Goal: Subscribe to service/newsletter

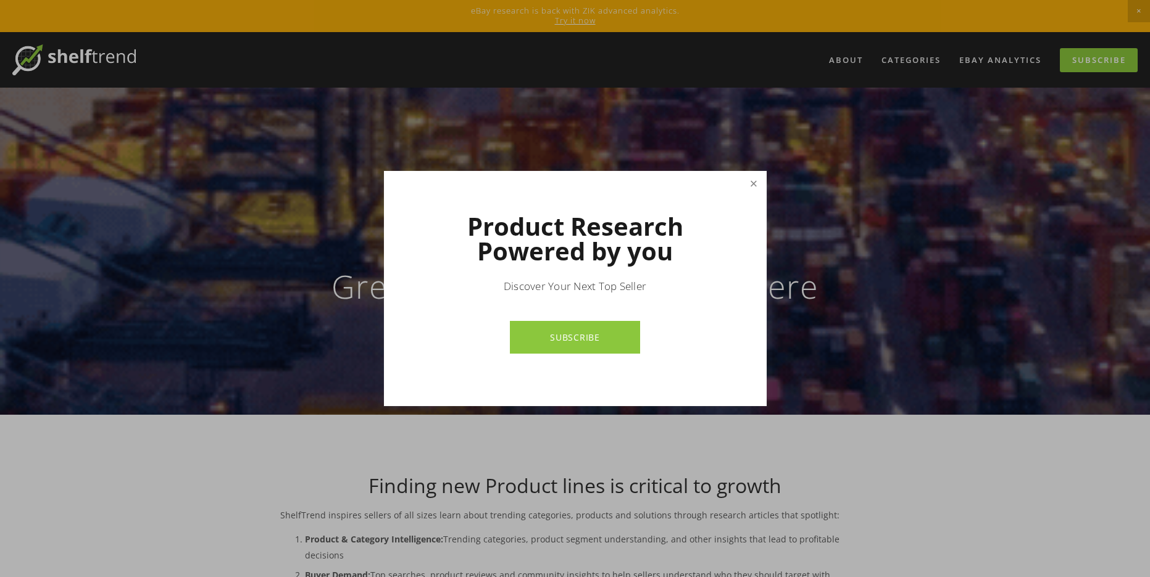
click at [755, 186] on link "Close" at bounding box center [754, 184] width 22 height 22
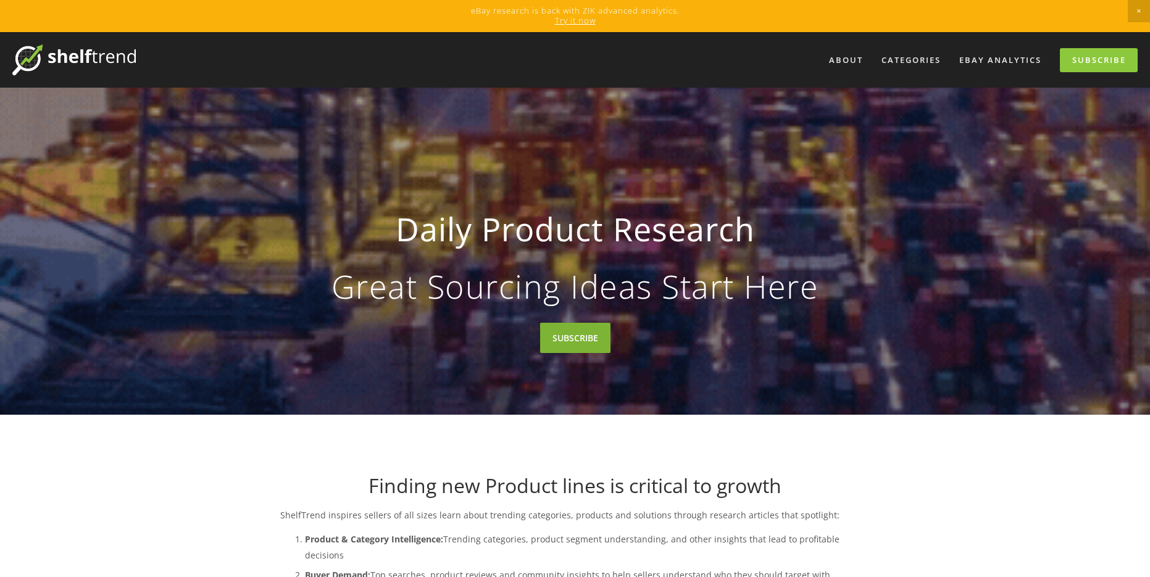
click at [586, 345] on link "SUBSCRIBE" at bounding box center [575, 338] width 70 height 30
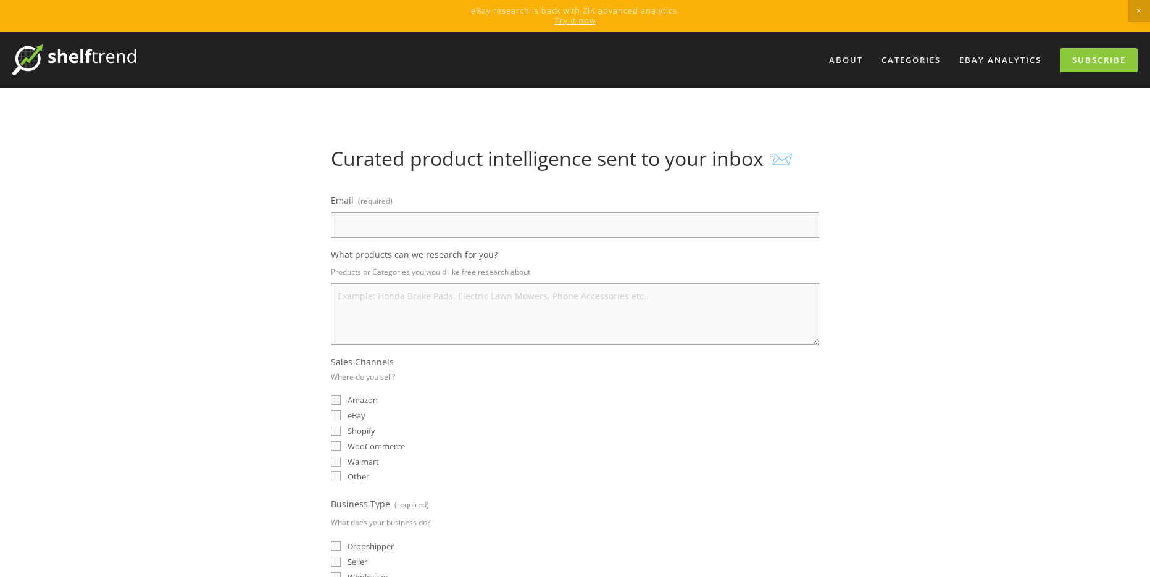
click at [449, 230] on input "Email (required)" at bounding box center [575, 224] width 488 height 25
type input "c"
type input "[EMAIL_ADDRESS][DOMAIN_NAME]"
drag, startPoint x: 465, startPoint y: 336, endPoint x: 400, endPoint y: 312, distance: 69.2
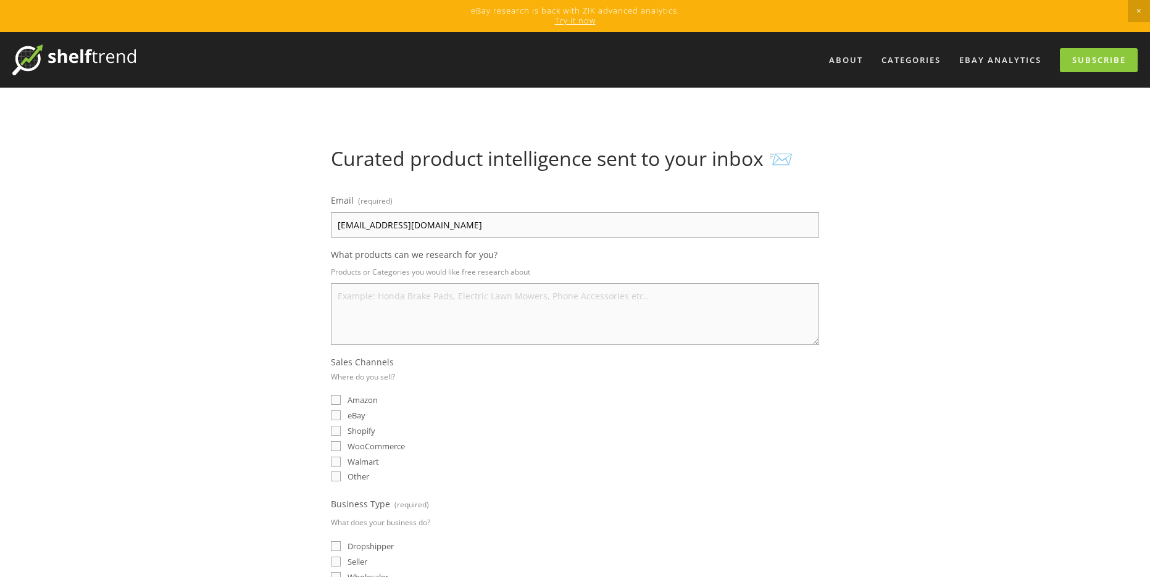
click at [456, 332] on textarea "What products can we research for you?" at bounding box center [575, 314] width 488 height 62
click at [335, 418] on input "eBay" at bounding box center [336, 416] width 10 height 10
checkbox input "true"
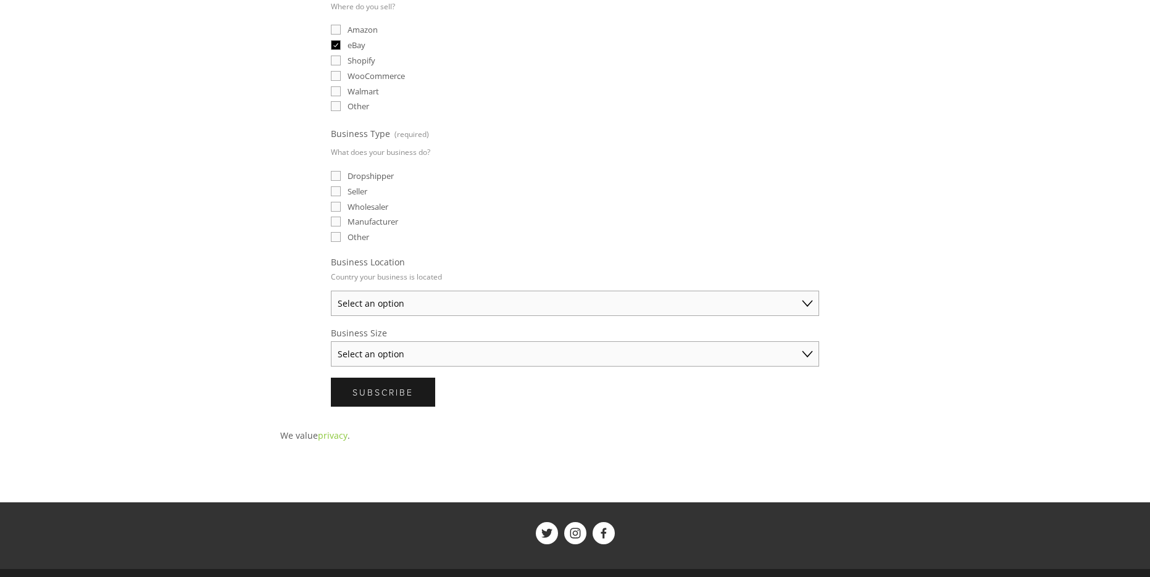
click at [333, 187] on input "Seller" at bounding box center [336, 191] width 10 height 10
checkbox input "true"
click at [438, 303] on select "Select an option [GEOGRAPHIC_DATA] [GEOGRAPHIC_DATA] [GEOGRAPHIC_DATA] [GEOGRAP…" at bounding box center [575, 303] width 488 height 25
select select "[GEOGRAPHIC_DATA]"
click at [331, 291] on select "Select an option [GEOGRAPHIC_DATA] [GEOGRAPHIC_DATA] [GEOGRAPHIC_DATA] [GEOGRAP…" at bounding box center [575, 303] width 488 height 25
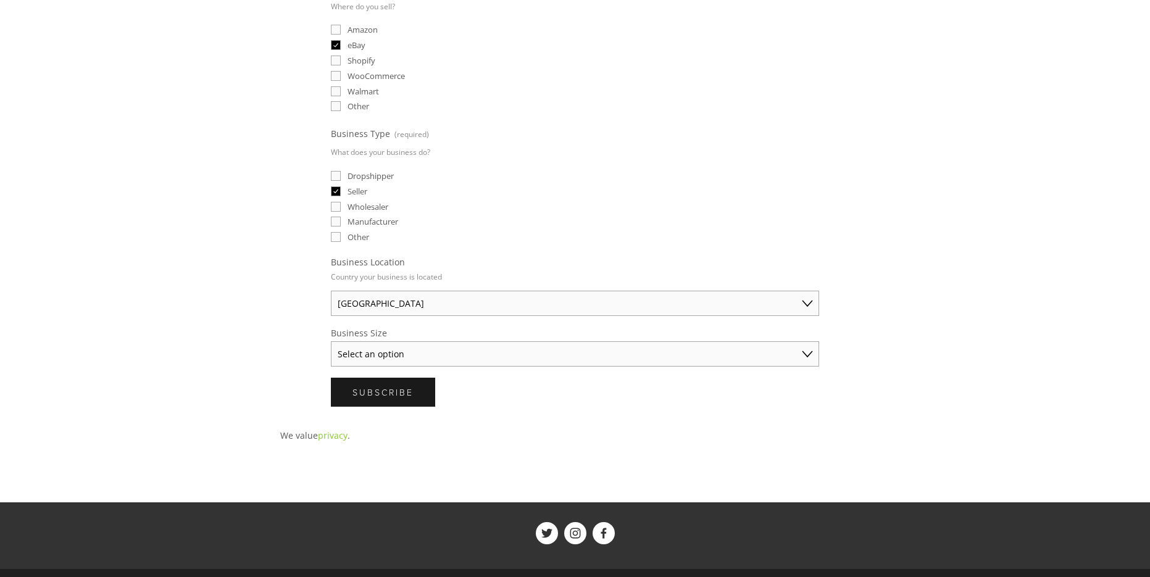
click at [434, 361] on select "Select an option Solo Merchant (under $50K annual sales) Small Business ($50K -…" at bounding box center [575, 353] width 488 height 25
select select "Solo Merchant (under $50K annual sales)"
click at [331, 341] on select "Select an option Solo Merchant (under $50K annual sales) Small Business ($50K -…" at bounding box center [575, 353] width 488 height 25
click at [419, 396] on button "Subscribe Subscribe" at bounding box center [383, 392] width 104 height 29
click at [399, 391] on span "Submitting" at bounding box center [387, 392] width 68 height 12
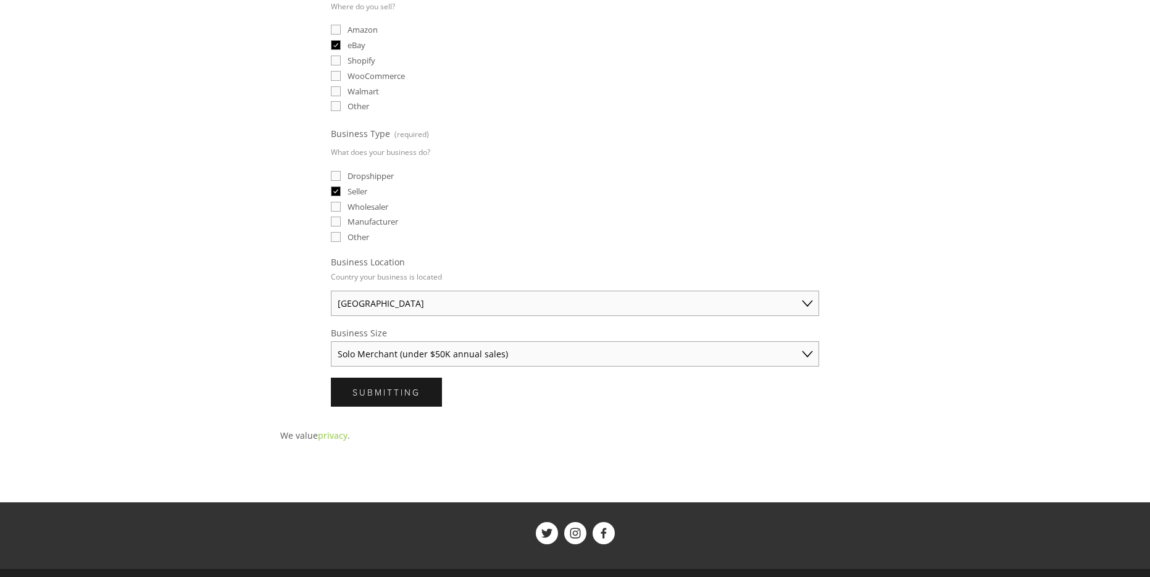
scroll to position [0, 0]
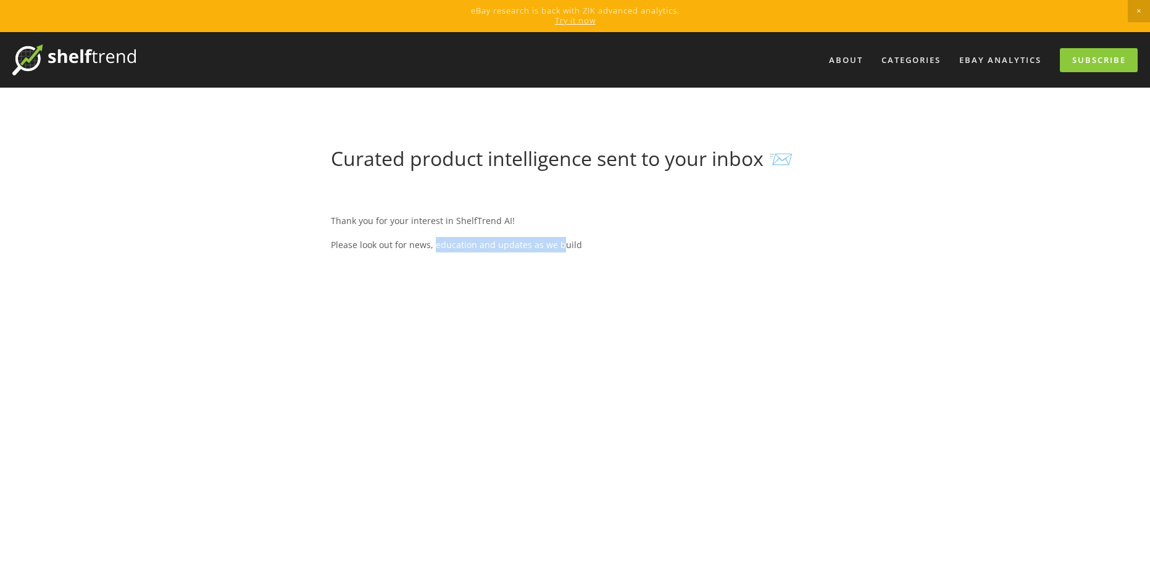
drag, startPoint x: 435, startPoint y: 244, endPoint x: 561, endPoint y: 244, distance: 125.3
click at [561, 244] on p "Please look out for news, education and updates as we build" at bounding box center [575, 244] width 488 height 15
click at [614, 258] on div "Thank you for your interest in ShelfTrend AI! Please look out for news, educati…" at bounding box center [575, 232] width 488 height 57
drag, startPoint x: 480, startPoint y: 243, endPoint x: 727, endPoint y: 243, distance: 246.9
click at [726, 243] on p "Please look out for news, education and updates as we build" at bounding box center [575, 244] width 488 height 15
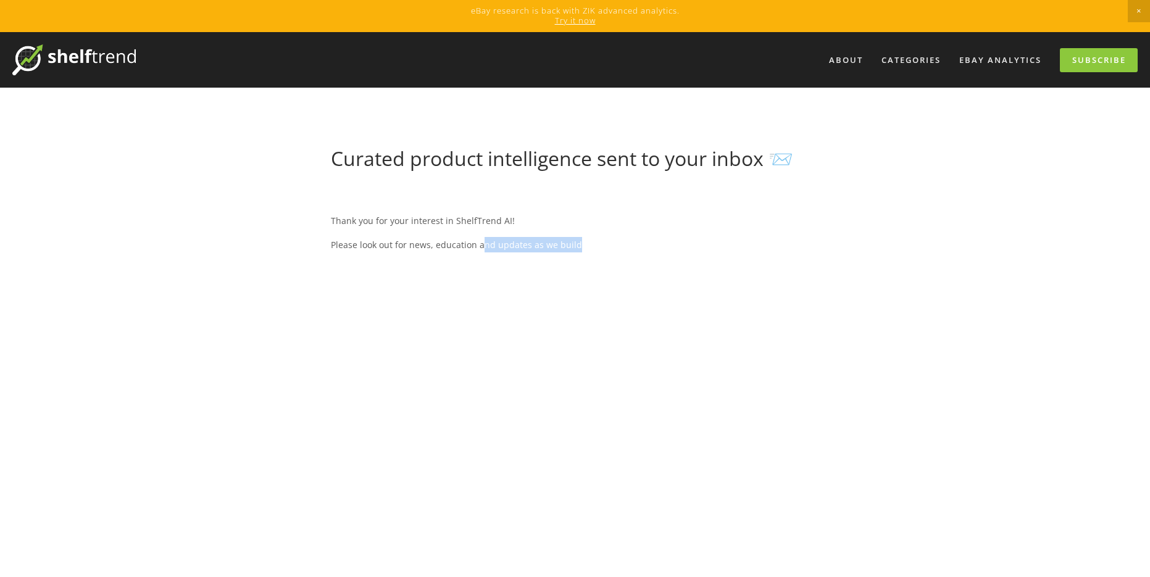
click at [750, 243] on p "Please look out for news, education and updates as we build" at bounding box center [575, 244] width 488 height 15
drag, startPoint x: 608, startPoint y: 161, endPoint x: 670, endPoint y: 158, distance: 62.4
click at [607, 161] on h1 "Curated product intelligence sent to your inbox 📨" at bounding box center [575, 158] width 488 height 23
click at [780, 158] on h1 "Curated product intelligence sent to your inbox 📨" at bounding box center [575, 158] width 488 height 23
click at [771, 167] on h1 "Curated product intelligence sent to your inbox 📨" at bounding box center [575, 158] width 488 height 23
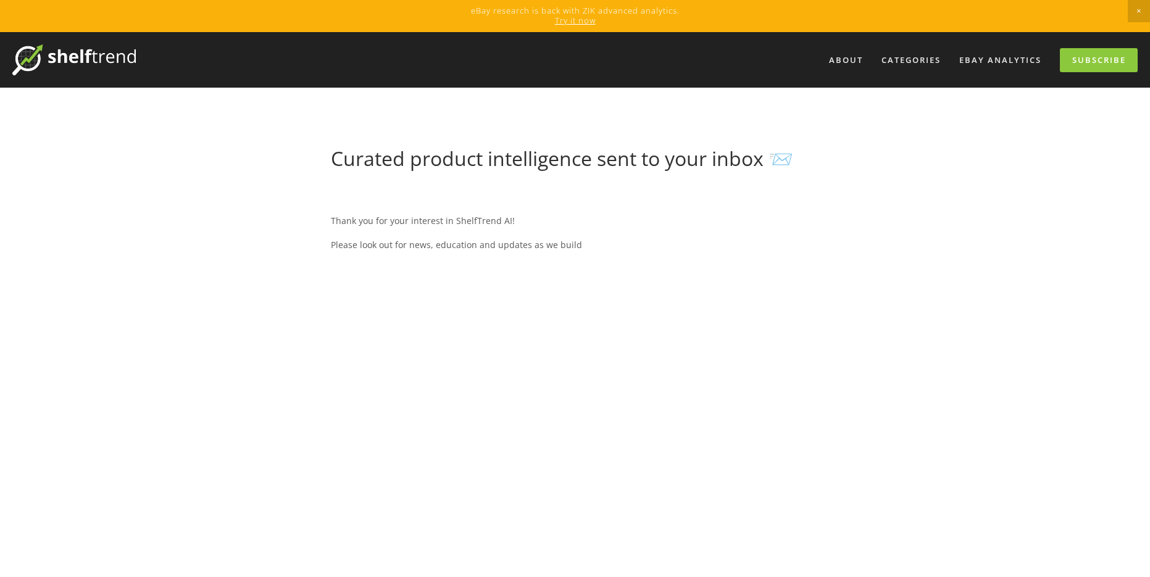
drag, startPoint x: 831, startPoint y: 151, endPoint x: 909, endPoint y: 117, distance: 84.9
click at [837, 148] on div at bounding box center [855, 157] width 51 height 21
drag, startPoint x: 1101, startPoint y: 53, endPoint x: 572, endPoint y: 225, distance: 557.0
click at [1101, 53] on link "Subscribe" at bounding box center [1099, 60] width 78 height 24
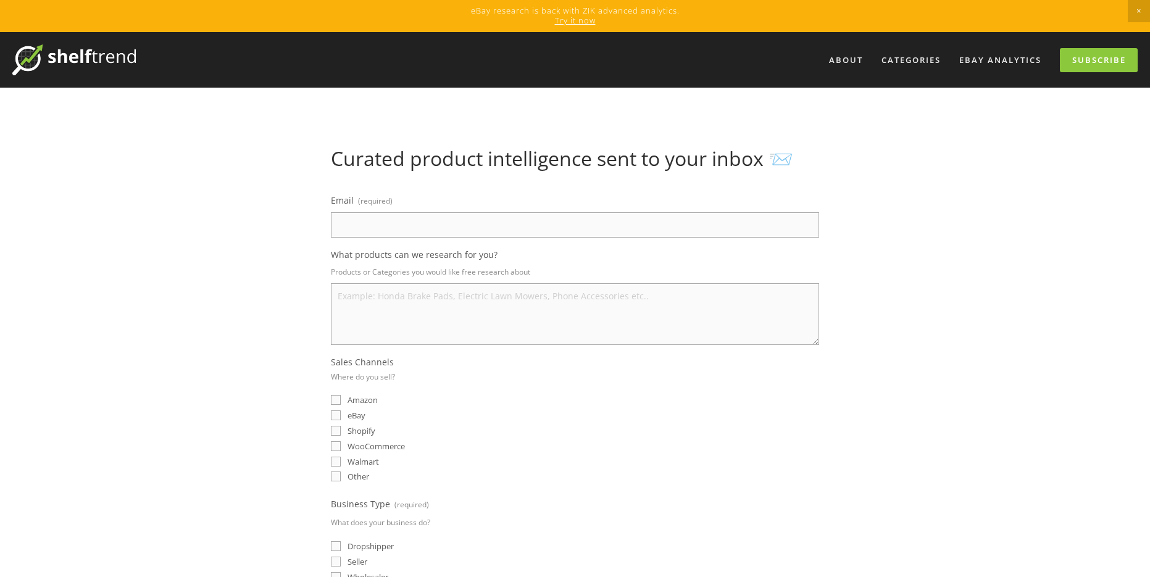
click at [442, 227] on input "Email (required)" at bounding box center [575, 224] width 488 height 25
type input "[EMAIL_ADDRESS][DOMAIN_NAME]"
click at [462, 307] on textarea "What products can we research for you?" at bounding box center [575, 314] width 488 height 62
drag, startPoint x: 330, startPoint y: 251, endPoint x: 495, endPoint y: 253, distance: 165.5
click at [495, 253] on div "Email (required) czzfac@gmail.com What products can we research for you? Produc…" at bounding box center [574, 485] width 509 height 607
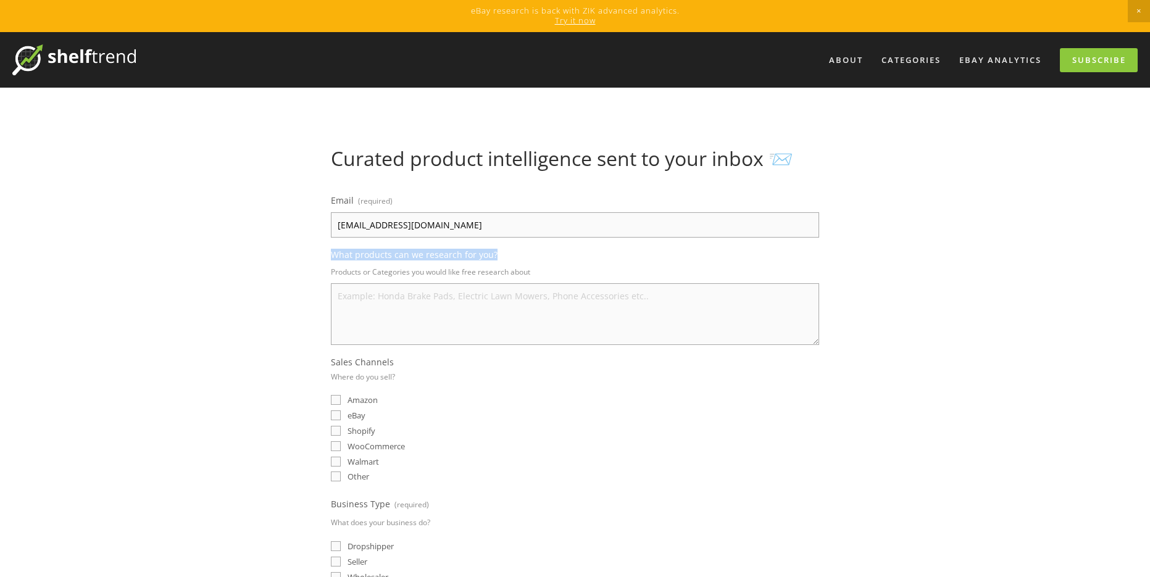
copy span "What products can we research for you?"
click at [398, 298] on textarea "What products can we research for you?" at bounding box center [575, 314] width 488 height 62
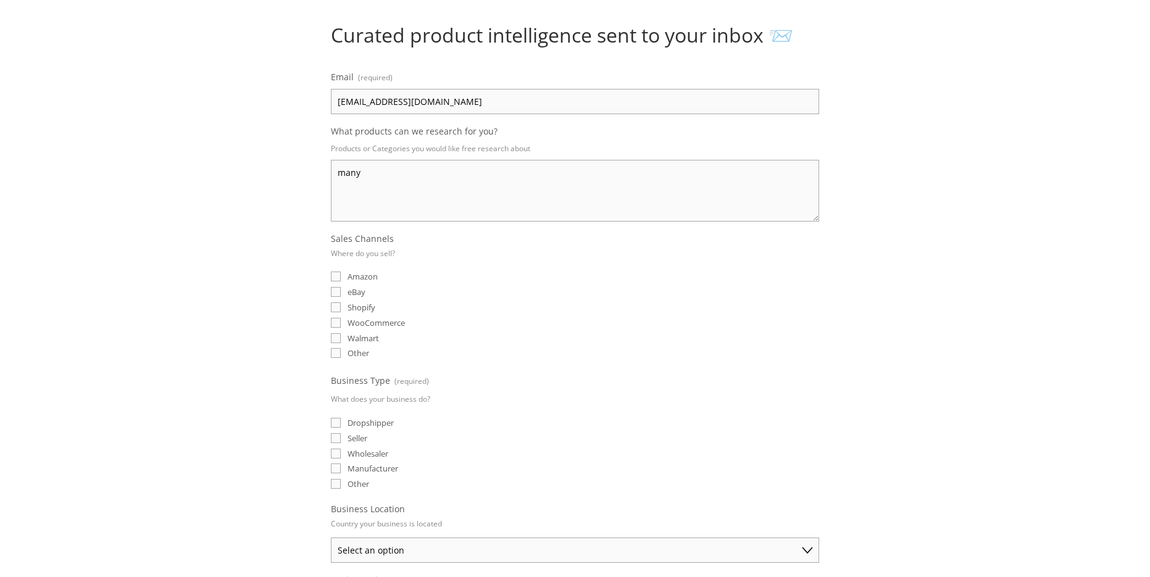
type textarea "many"
drag, startPoint x: 390, startPoint y: 238, endPoint x: 327, endPoint y: 241, distance: 62.4
click at [327, 241] on div "Email (required) czzfac@gmail.com What products can we research for you? Produc…" at bounding box center [574, 361] width 509 height 607
copy span "Sales Channels"
click at [335, 290] on input "eBay" at bounding box center [336, 292] width 10 height 10
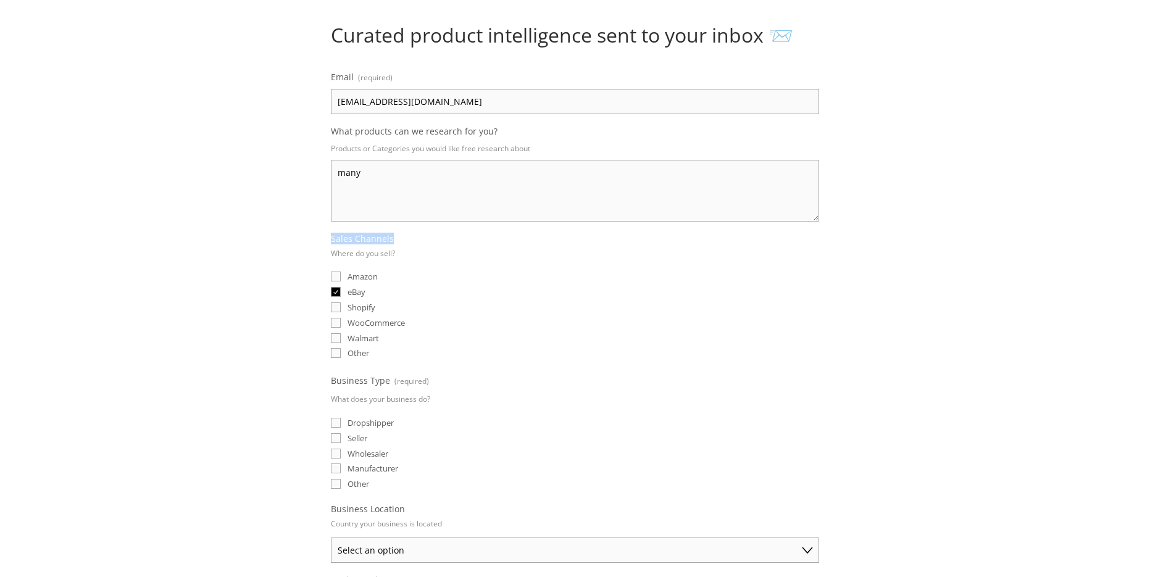
checkbox input "true"
click at [332, 378] on div "Email (required) czzfac@gmail.com What products can we research for you? Produc…" at bounding box center [574, 361] width 509 height 607
copy span "Business Type"
click at [335, 440] on input "Seller" at bounding box center [336, 438] width 10 height 10
checkbox input "true"
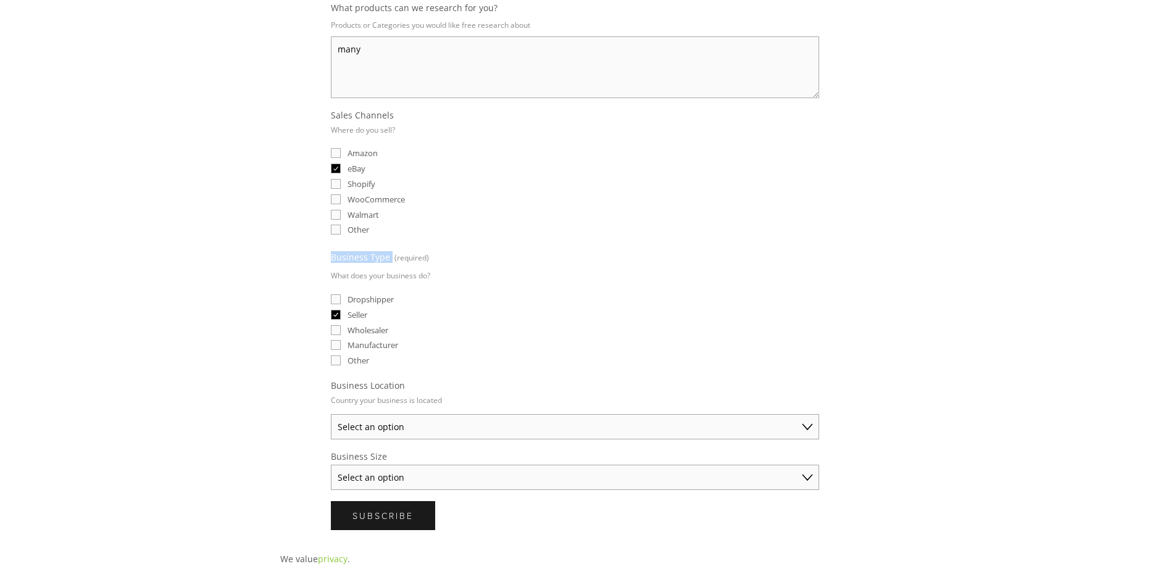
scroll to position [370, 0]
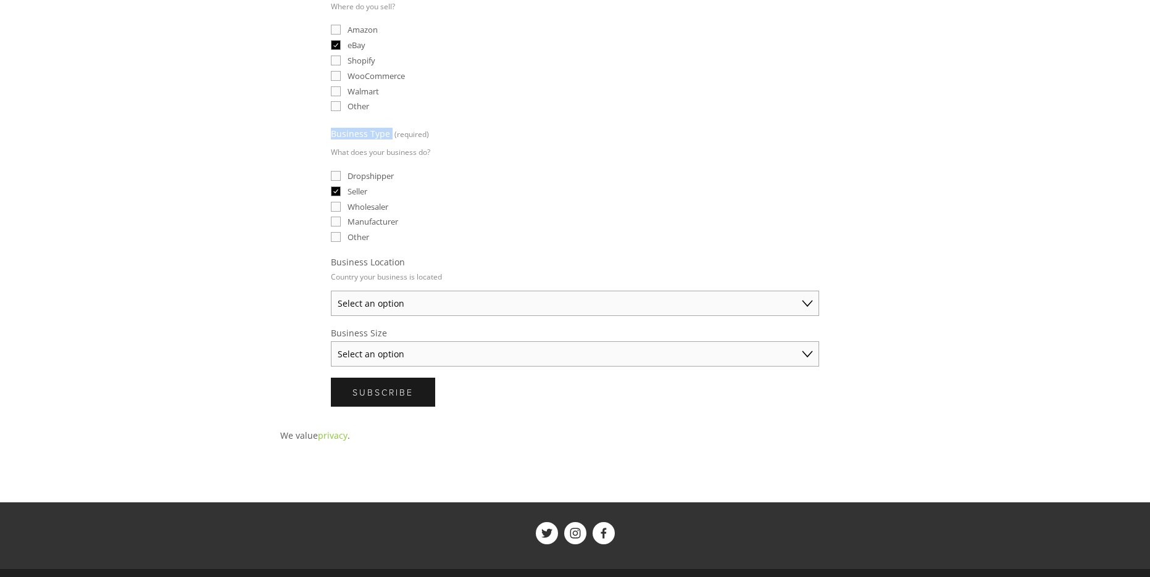
click at [462, 351] on select "Select an option Solo Merchant (under $50K annual sales) Small Business ($50K -…" at bounding box center [575, 353] width 488 height 25
select select "Solo Merchant (under $50K annual sales)"
click at [331, 341] on select "Select an option Solo Merchant (under $50K annual sales) Small Business ($50K -…" at bounding box center [575, 353] width 488 height 25
click at [453, 304] on select "Select an option [GEOGRAPHIC_DATA] [GEOGRAPHIC_DATA] [GEOGRAPHIC_DATA] [GEOGRAP…" at bounding box center [575, 303] width 488 height 25
select select "[GEOGRAPHIC_DATA]"
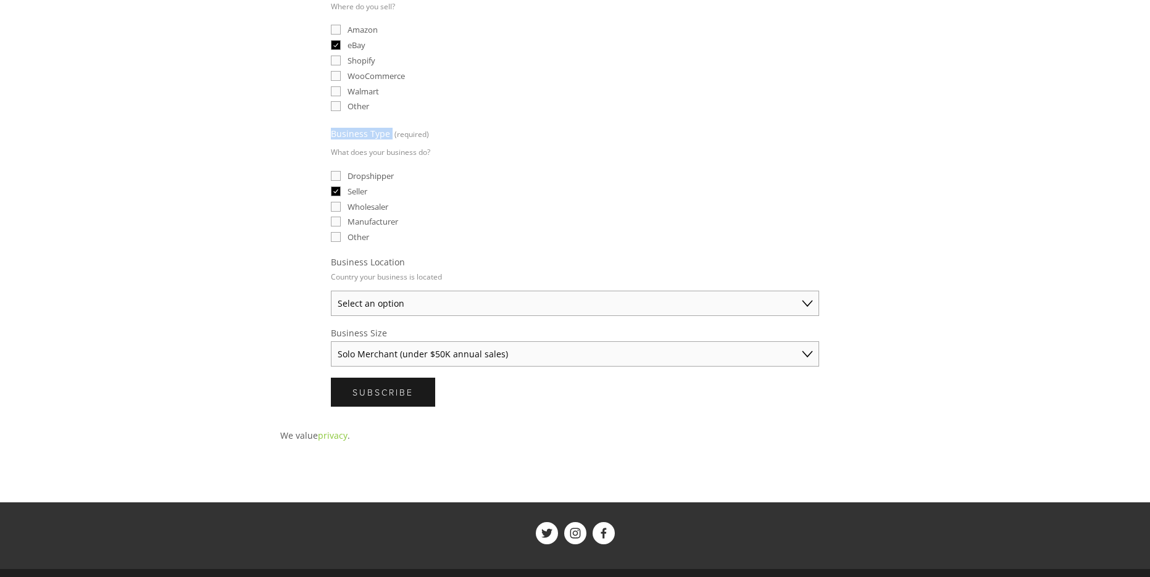
click at [331, 291] on select "Select an option [GEOGRAPHIC_DATA] [GEOGRAPHIC_DATA] [GEOGRAPHIC_DATA] [GEOGRAP…" at bounding box center [575, 303] width 488 height 25
click at [415, 385] on button "Subscribe Subscribe" at bounding box center [383, 392] width 104 height 29
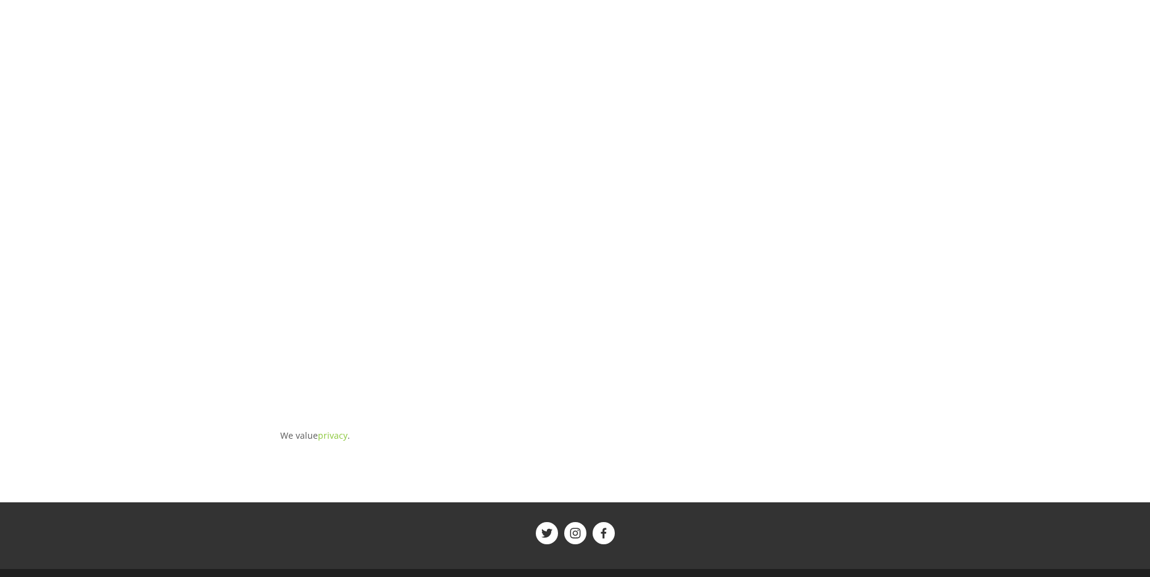
scroll to position [0, 0]
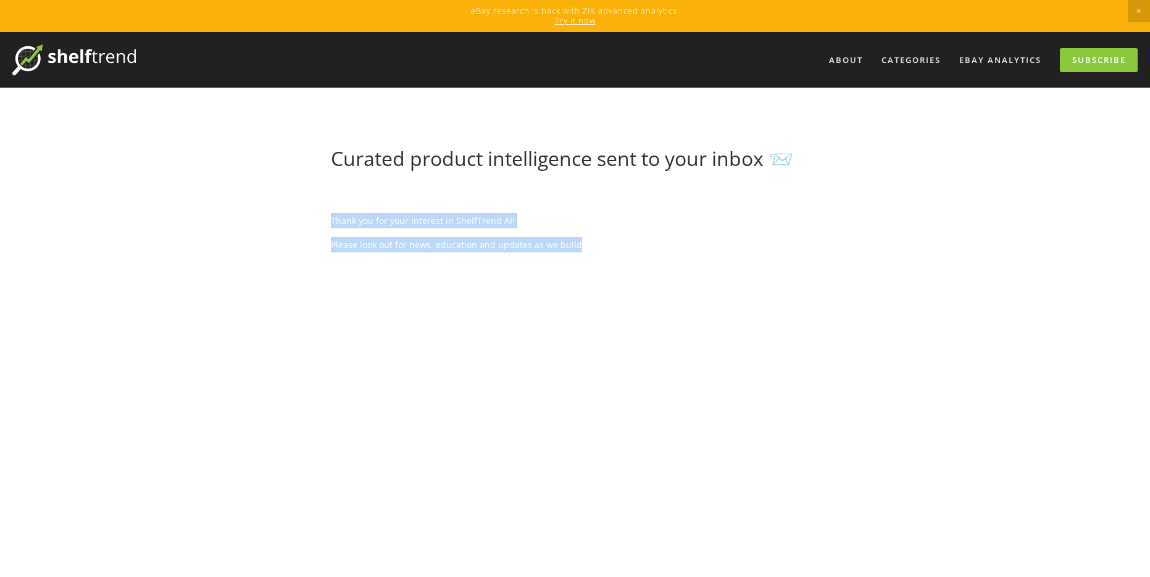
drag, startPoint x: 580, startPoint y: 245, endPoint x: 317, endPoint y: 209, distance: 264.9
click at [317, 209] on div "Curated product intelligence sent to your inbox 📨 Thank you for your interest i…" at bounding box center [575, 467] width 611 height 641
copy div "Thank you for your interest in ShelfTrend AI! Please look out for news, educati…"
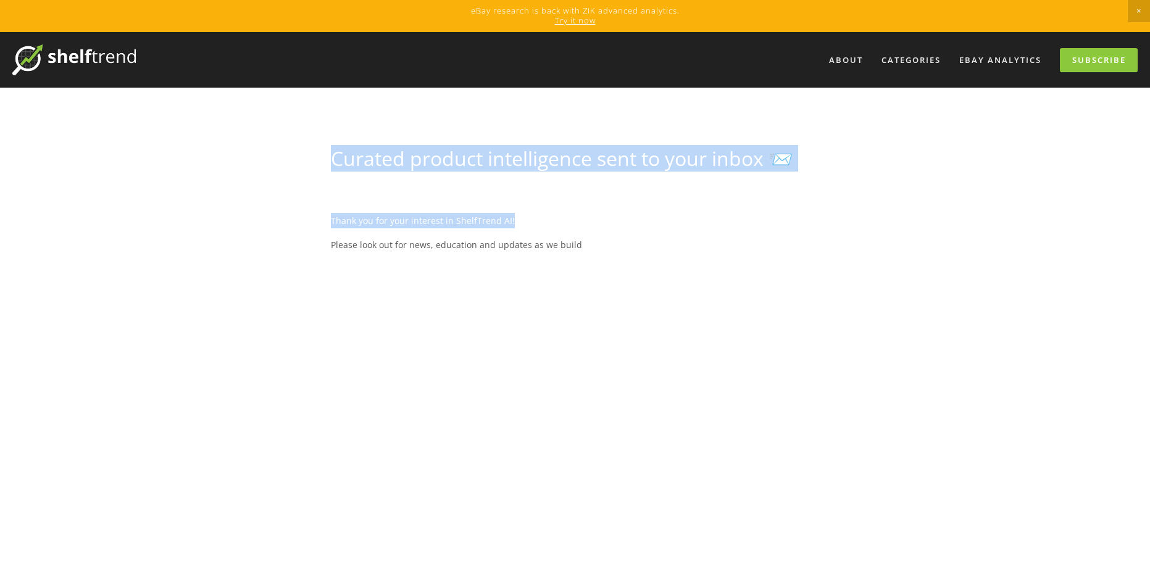
drag, startPoint x: 334, startPoint y: 156, endPoint x: 829, endPoint y: 183, distance: 495.3
click at [831, 183] on div "Curated product intelligence sent to your inbox 📨 Thank you for your interest i…" at bounding box center [575, 467] width 611 height 641
drag, startPoint x: 826, startPoint y: 183, endPoint x: 820, endPoint y: 182, distance: 6.3
click at [825, 183] on div "Thank you for your interest in ShelfTrend AI! Please look out for news, educati…" at bounding box center [574, 485] width 509 height 607
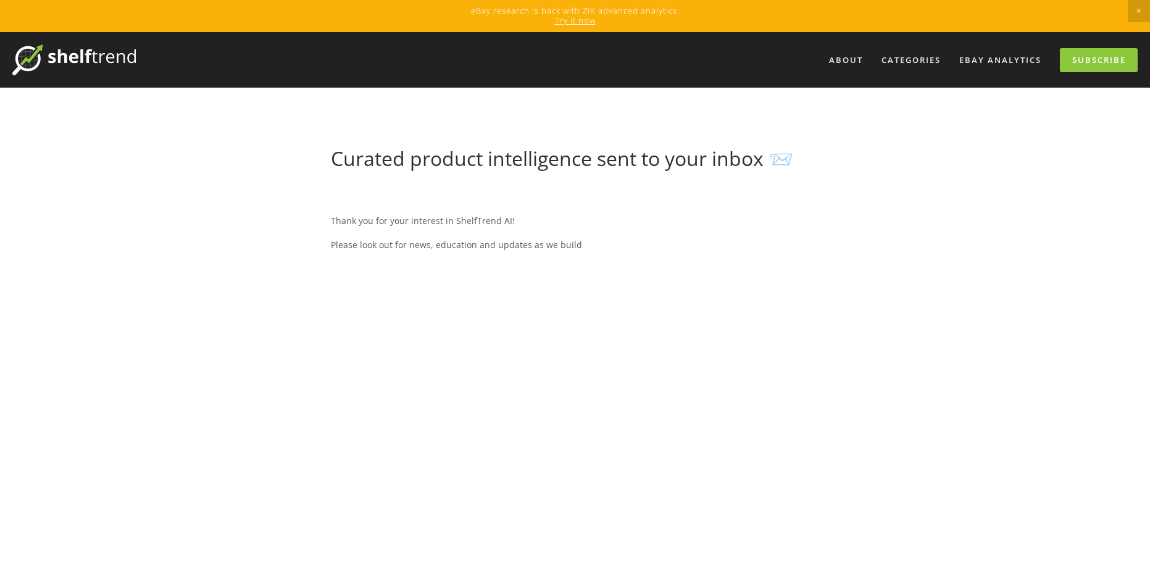
drag, startPoint x: 170, startPoint y: 170, endPoint x: 210, endPoint y: 165, distance: 39.8
click at [171, 170] on div "About Categories Auto Parts Electronics Fashion Home & Garden" at bounding box center [575, 557] width 1150 height 1050
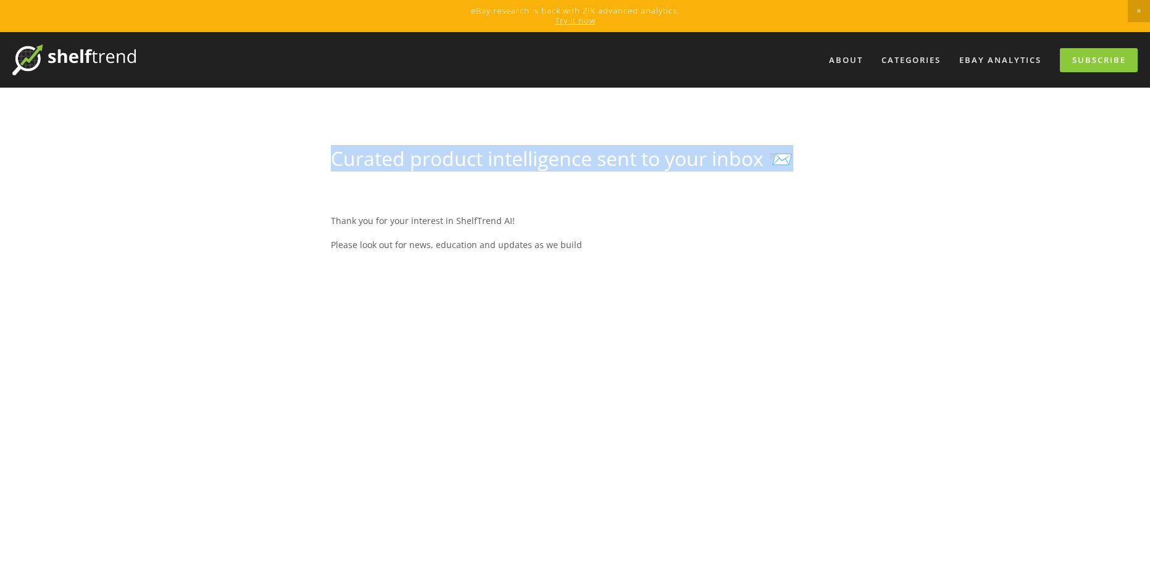
drag, startPoint x: 320, startPoint y: 148, endPoint x: 790, endPoint y: 161, distance: 470.6
click at [790, 161] on div "Curated product intelligence sent to your inbox 📨" at bounding box center [574, 164] width 509 height 34
copy h1 "Curated product intelligence sent to your inbox 📨"
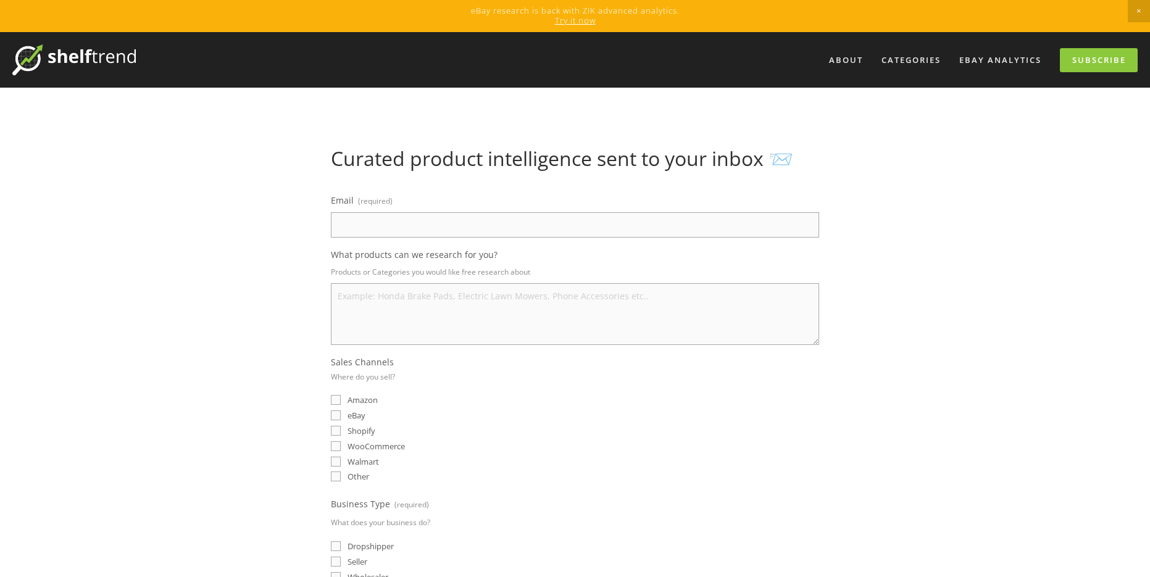
click at [427, 214] on input "Email (required)" at bounding box center [575, 224] width 488 height 25
type input "[EMAIL_ADDRESS][DOMAIN_NAME]"
click at [477, 320] on textarea "What products can we research for you?" at bounding box center [575, 314] width 488 height 62
type textarea "many"
click at [336, 414] on input "eBay" at bounding box center [336, 416] width 10 height 10
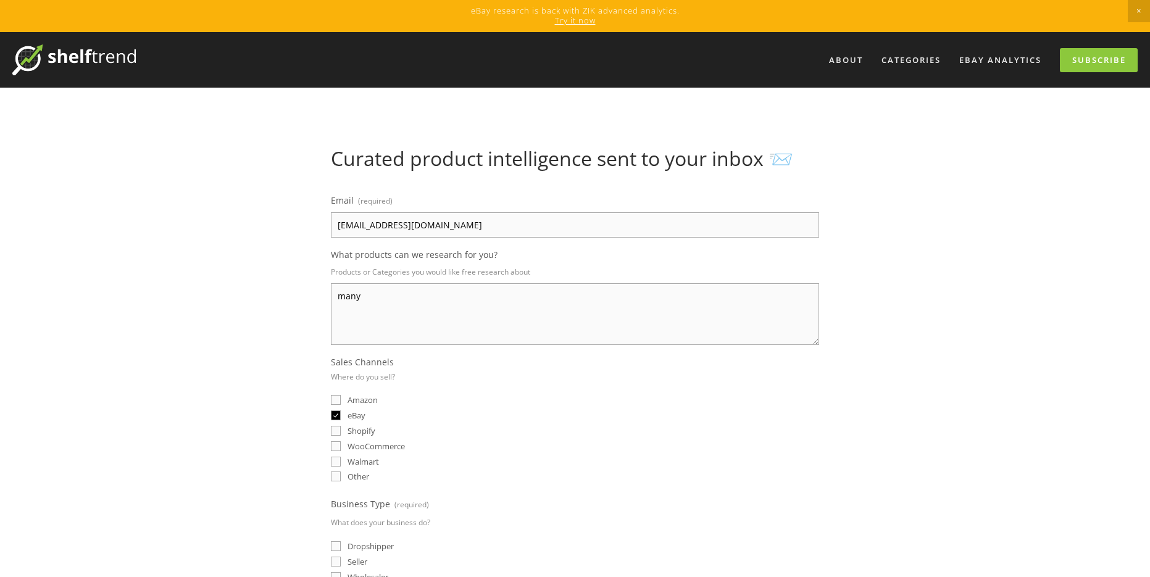
checkbox input "true"
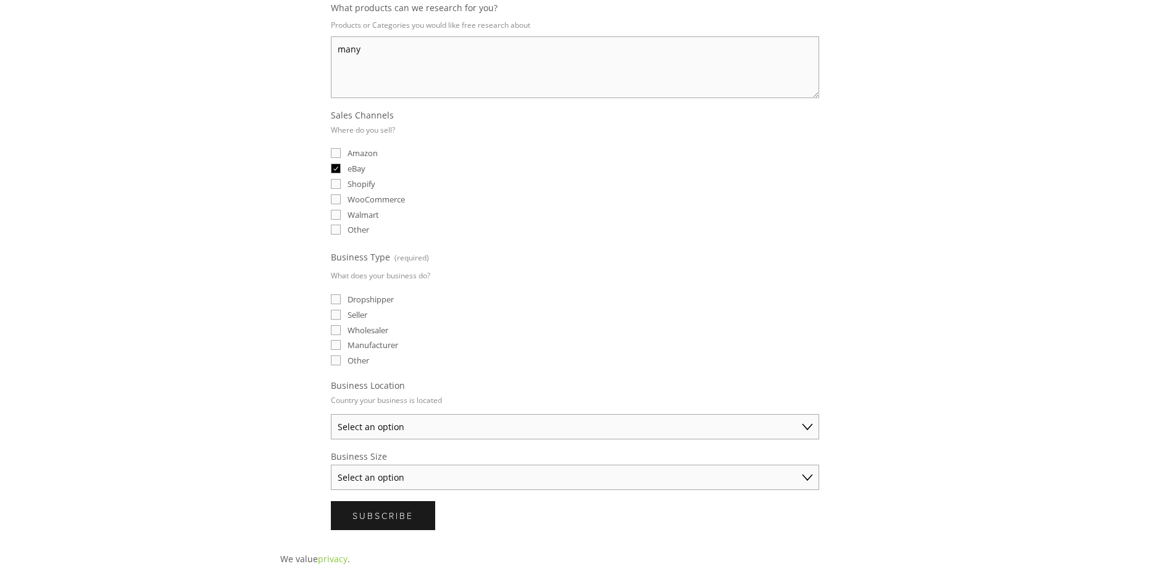
scroll to position [370, 0]
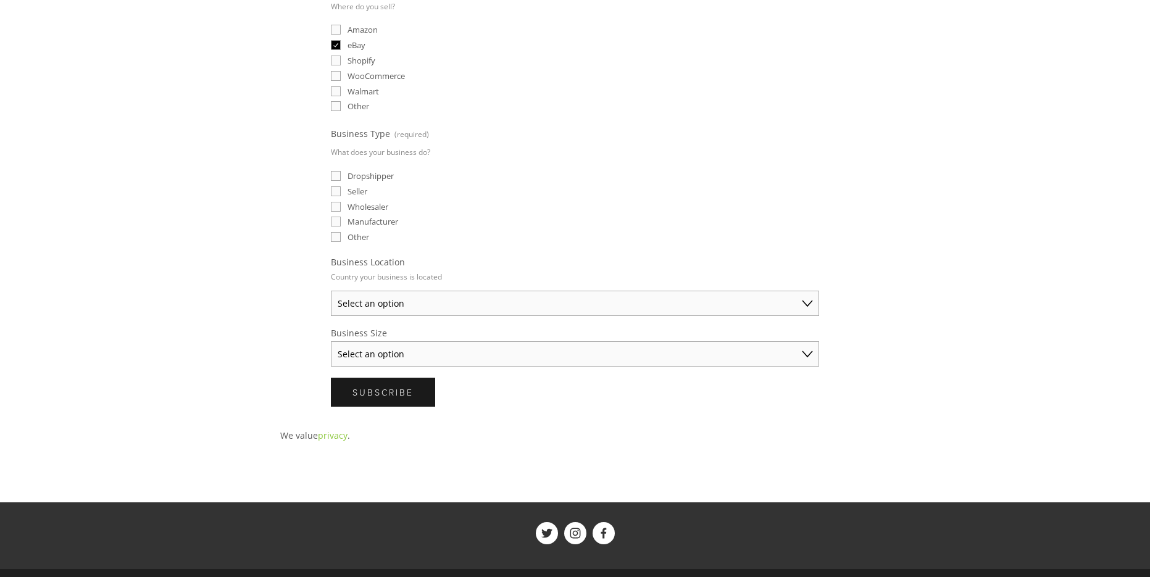
click at [336, 190] on input "Seller" at bounding box center [336, 191] width 10 height 10
checkbox input "true"
click at [454, 306] on select "Select an option [GEOGRAPHIC_DATA] [GEOGRAPHIC_DATA] [GEOGRAPHIC_DATA] [GEOGRAP…" at bounding box center [575, 303] width 488 height 25
select select "[GEOGRAPHIC_DATA]"
click at [331, 291] on select "Select an option [GEOGRAPHIC_DATA] [GEOGRAPHIC_DATA] [GEOGRAPHIC_DATA] [GEOGRAP…" at bounding box center [575, 303] width 488 height 25
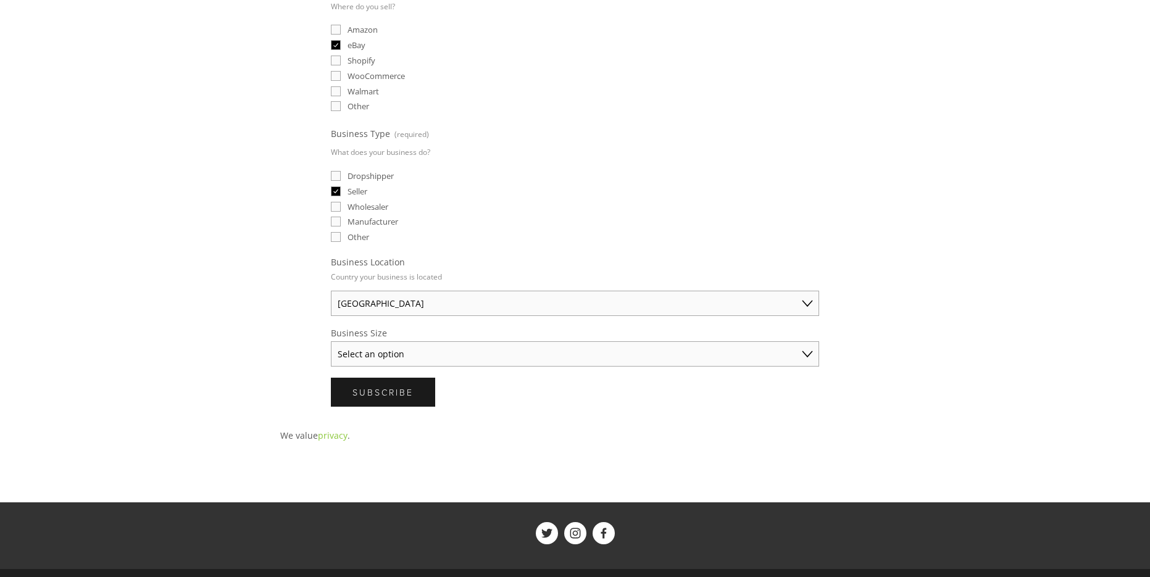
click at [440, 330] on fieldset "Business Size Select an option Solo Merchant (under $50K annual sales) Small Bu…" at bounding box center [575, 347] width 488 height 40
click at [450, 352] on select "Select an option Solo Merchant (under $50K annual sales) Small Business ($50K -…" at bounding box center [575, 353] width 488 height 25
select select "Solo Merchant (under $50K annual sales)"
click at [331, 341] on select "Select an option Solo Merchant (under $50K annual sales) Small Business ($50K -…" at bounding box center [575, 353] width 488 height 25
click at [414, 395] on button "Subscribe Subscribe" at bounding box center [383, 392] width 104 height 29
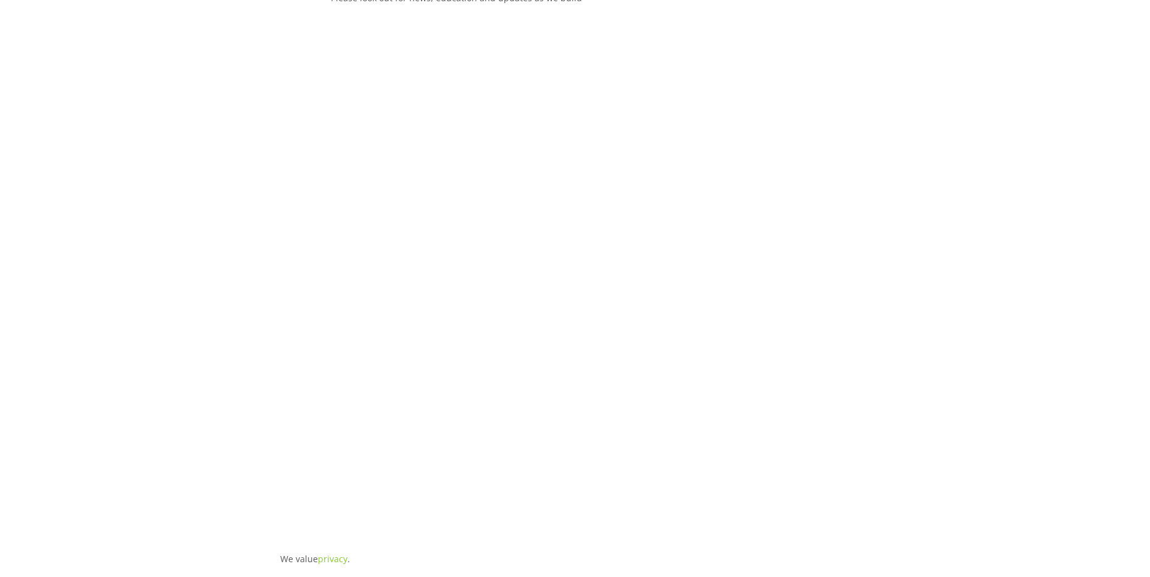
scroll to position [123, 0]
